Goal: Check status: Check status

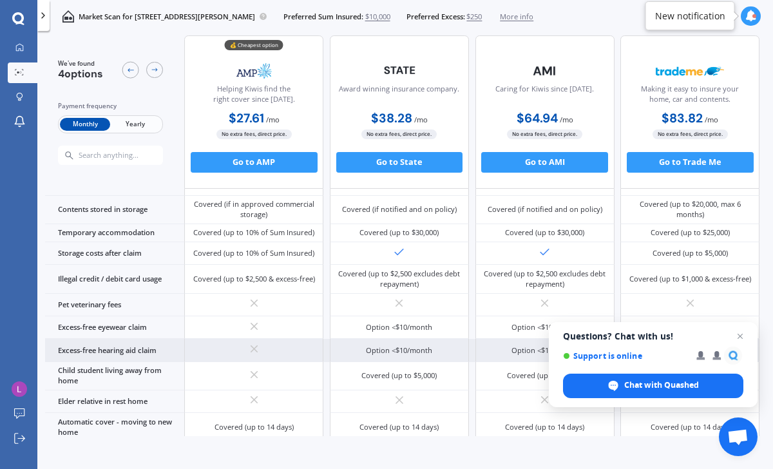
scroll to position [716, 0]
